Goal: Information Seeking & Learning: Learn about a topic

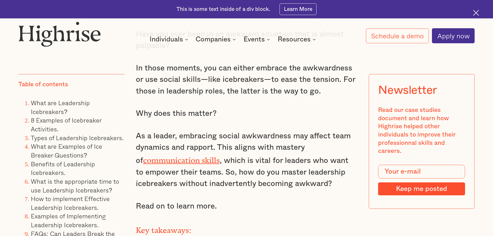
scroll to position [517, 0]
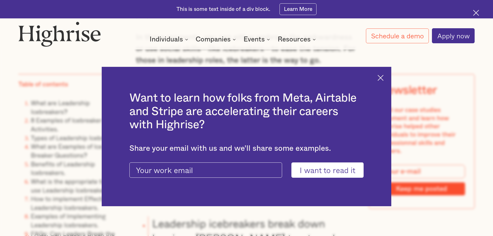
click at [381, 76] on img at bounding box center [381, 78] width 6 height 6
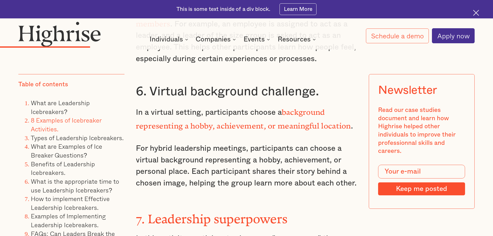
scroll to position [1966, 0]
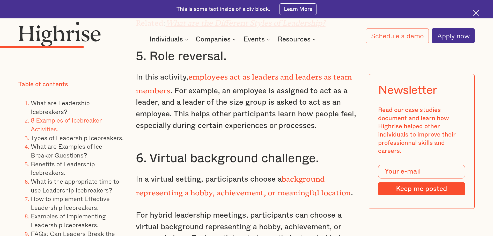
drag, startPoint x: 383, startPoint y: 51, endPoint x: 321, endPoint y: 45, distance: 61.9
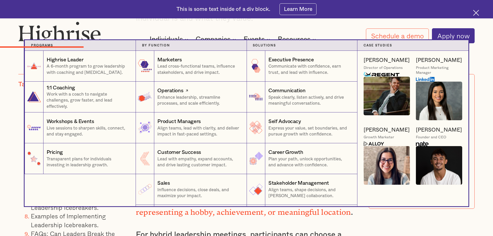
scroll to position [1915, 0]
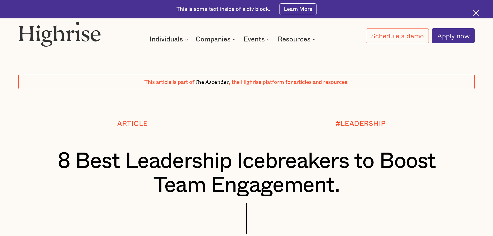
click at [450, 139] on div "#LEADERSHIP" at bounding box center [361, 134] width 228 height 29
